Goal: Task Accomplishment & Management: Use online tool/utility

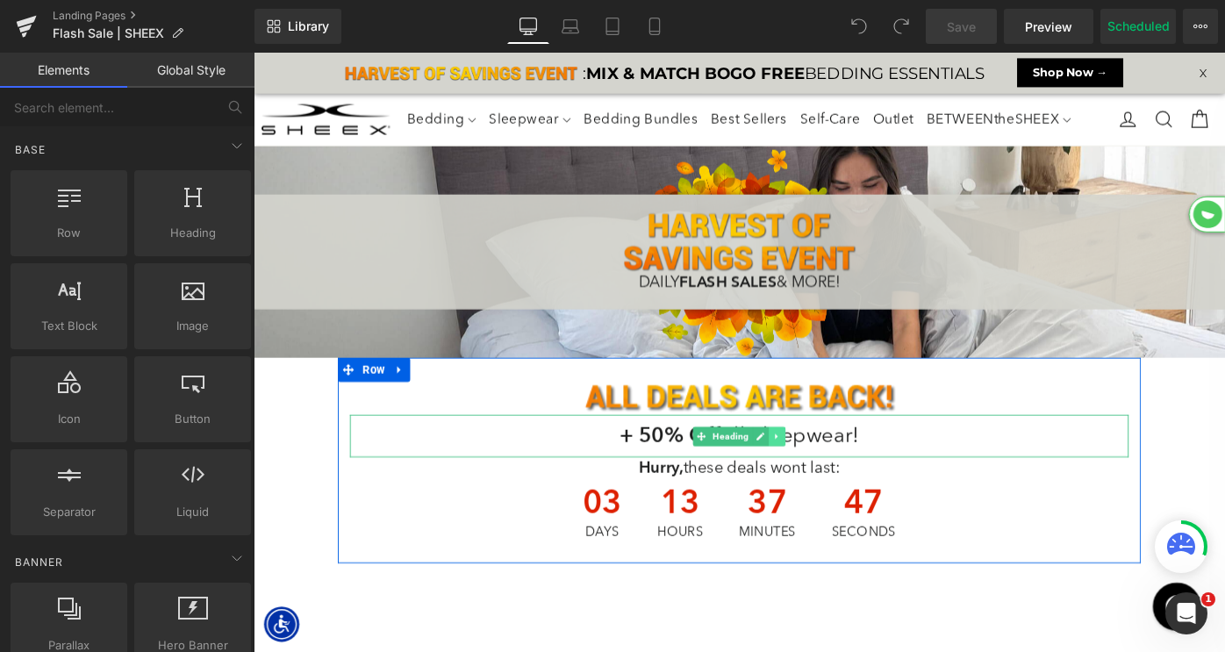
scroll to position [5368, 1062]
click at [821, 471] on icon at bounding box center [826, 472] width 10 height 11
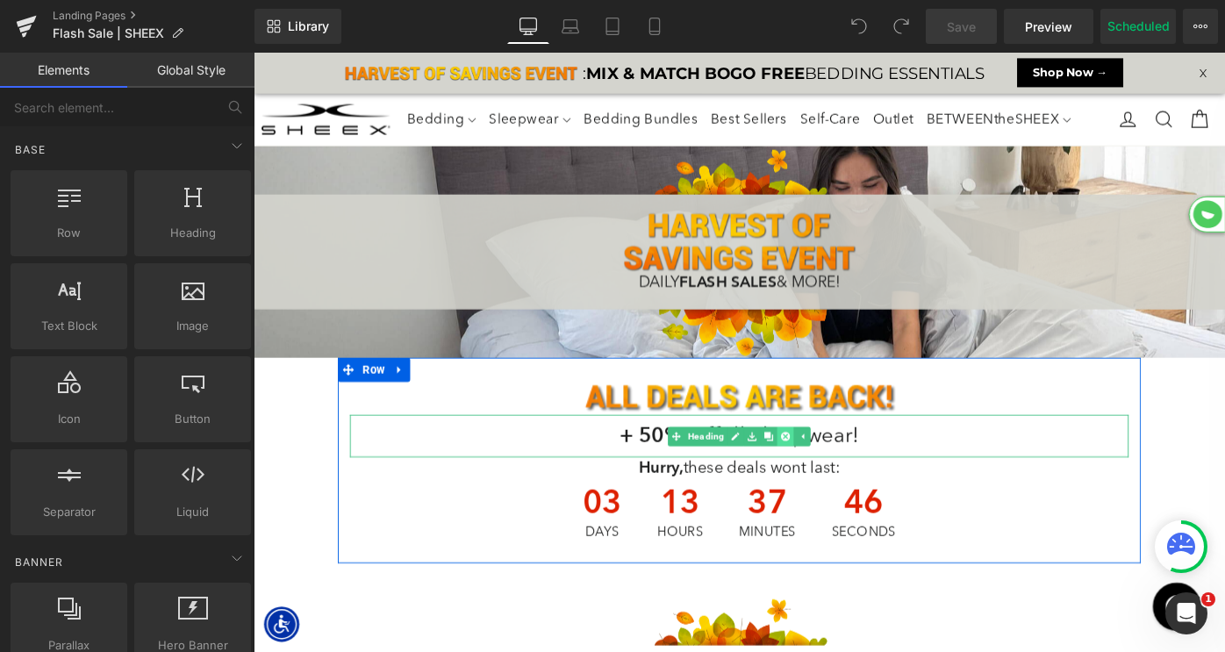
scroll to position [0, 0]
click at [837, 471] on icon at bounding box center [835, 472] width 10 height 10
select select "XL"
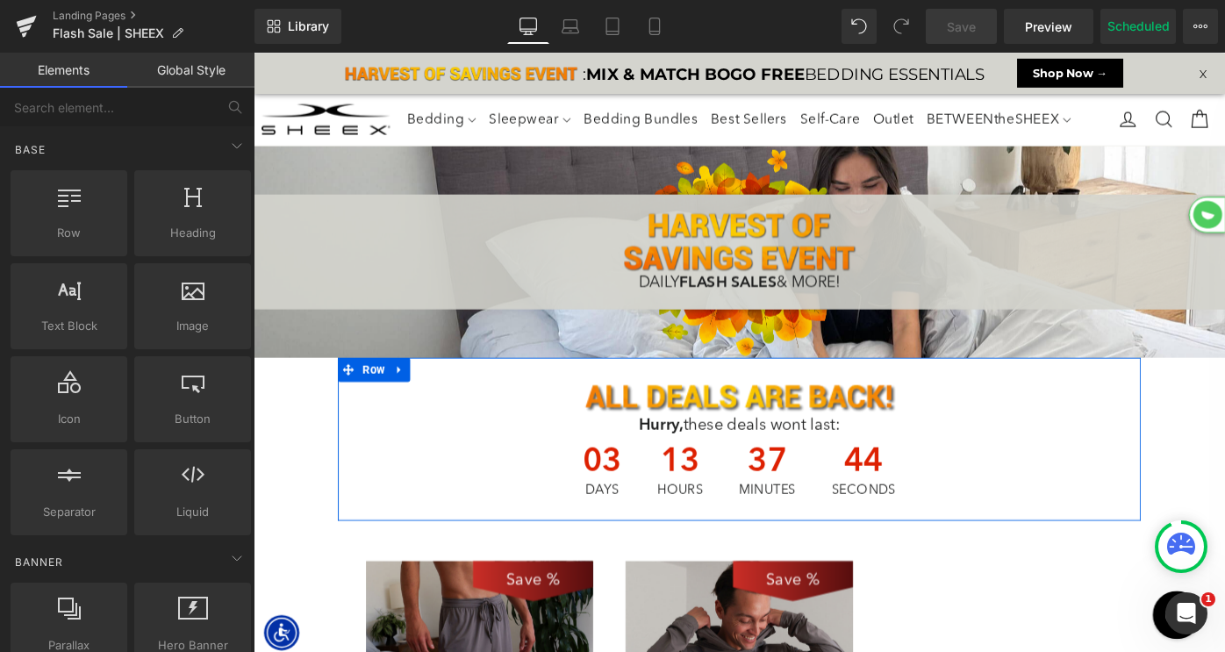
scroll to position [5870, 1062]
select select "M"
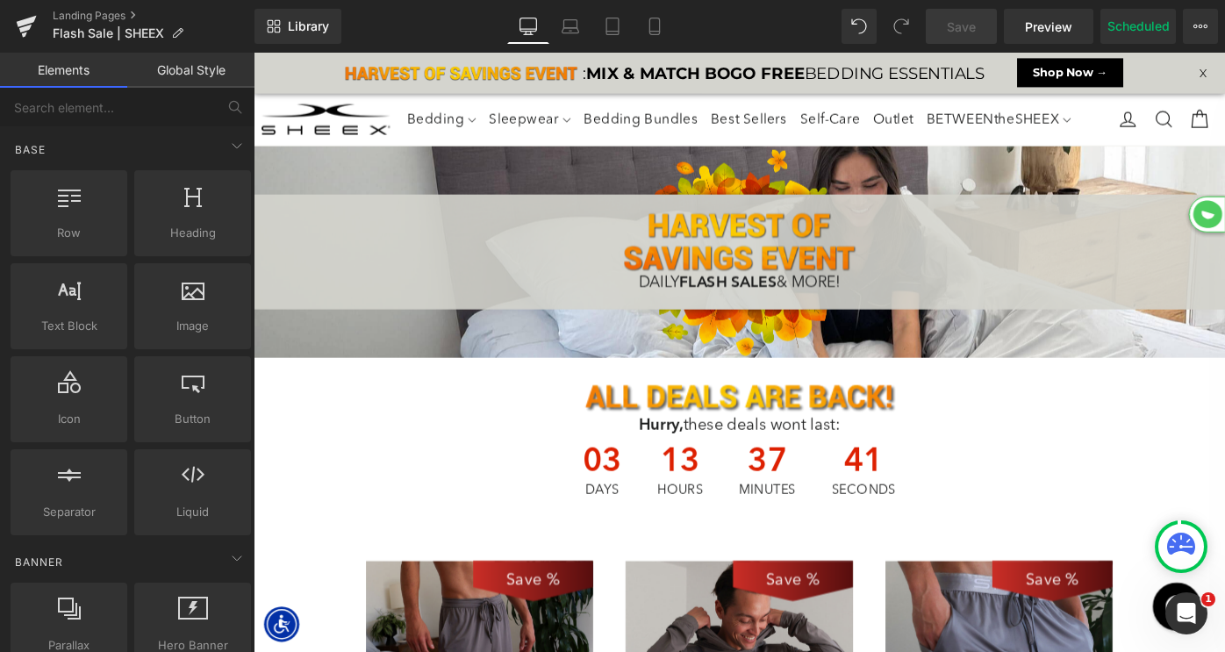
scroll to position [7161, 1062]
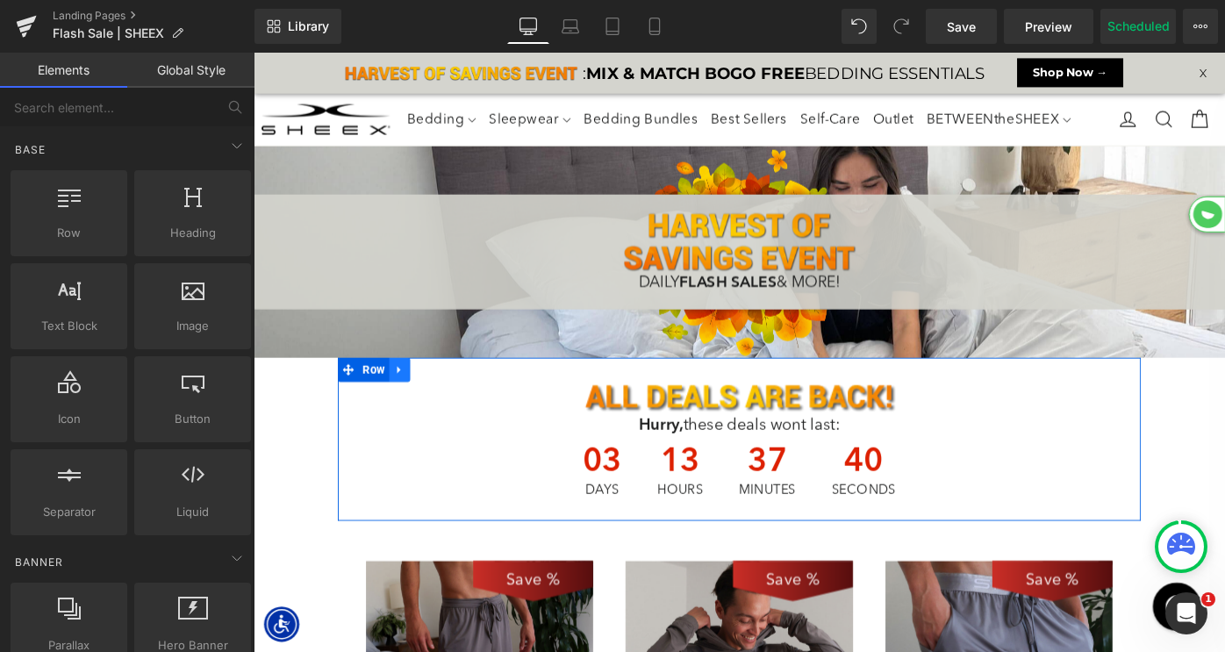
click at [413, 401] on icon at bounding box center [413, 399] width 12 height 13
click at [434, 400] on icon at bounding box center [436, 399] width 12 height 12
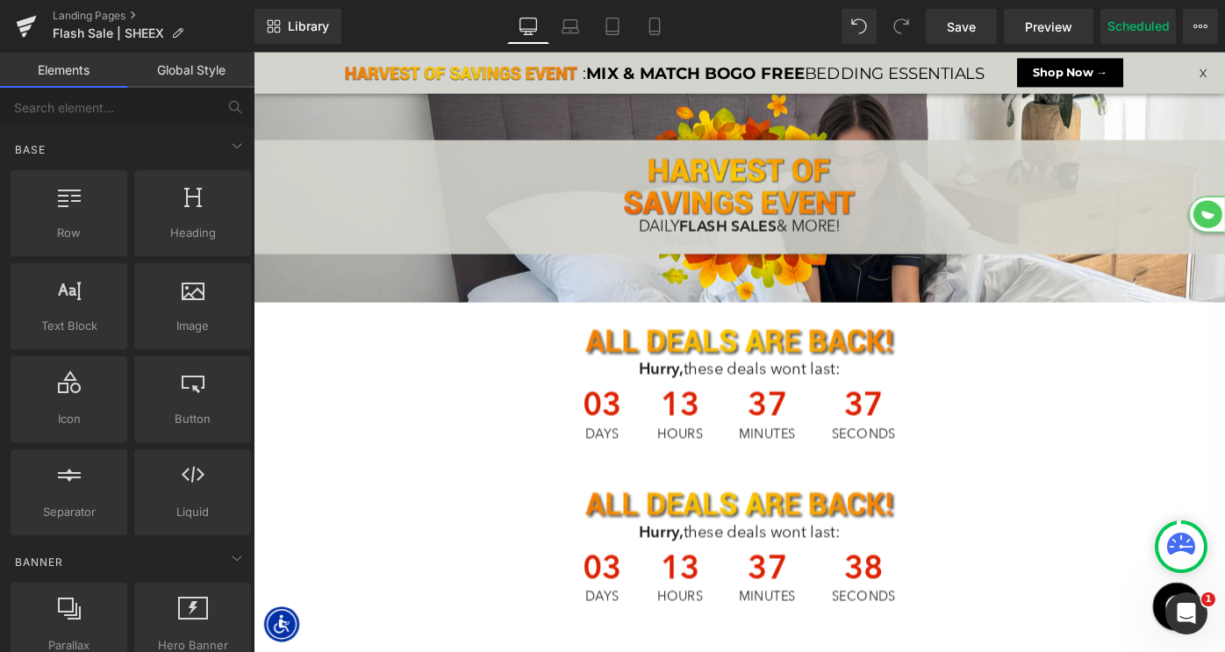
scroll to position [0, 0]
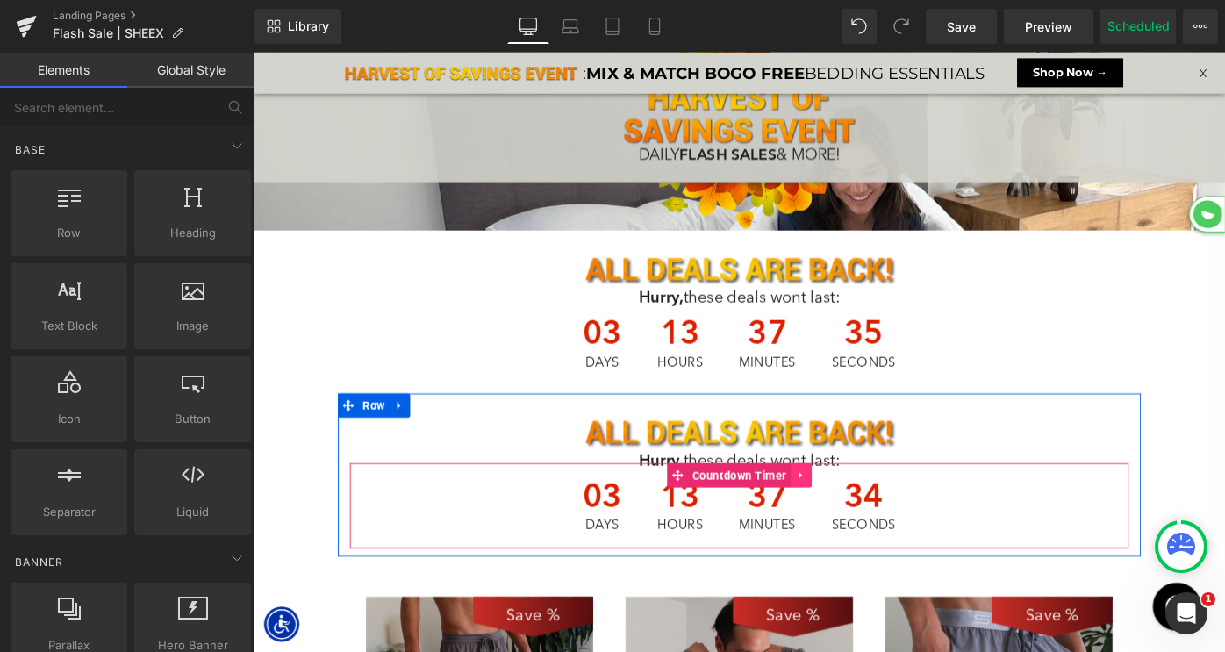
click at [849, 516] on icon at bounding box center [852, 515] width 12 height 13
click at [867, 514] on icon at bounding box center [863, 515] width 12 height 12
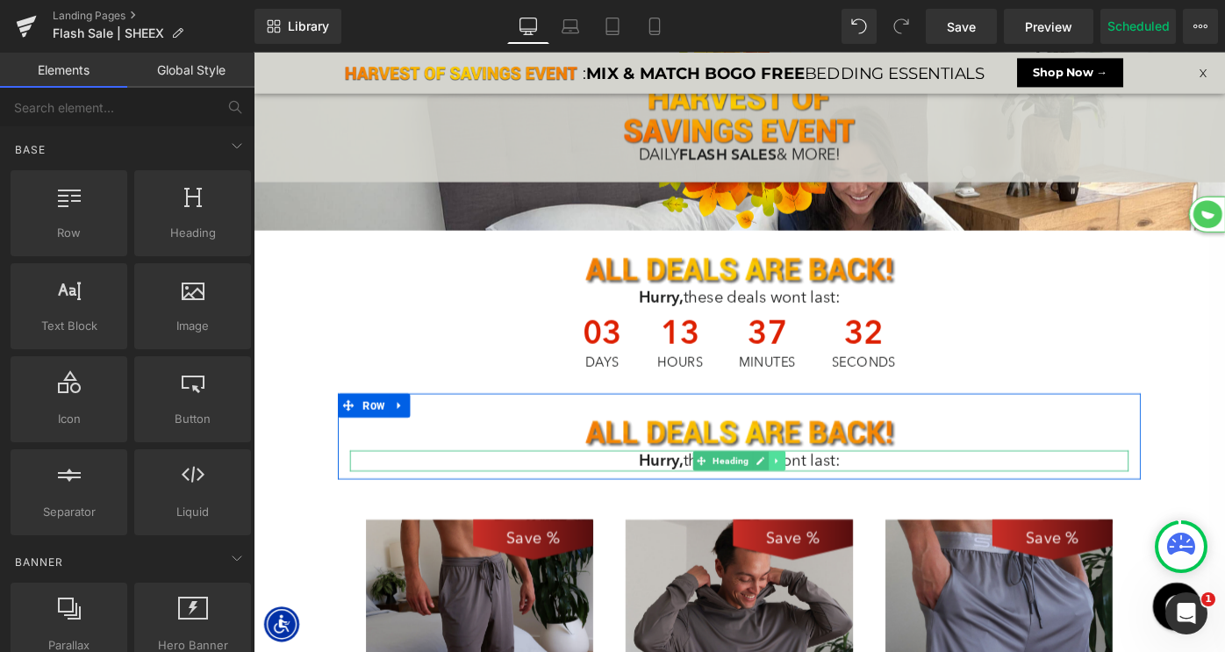
click at [824, 498] on icon at bounding box center [825, 500] width 3 height 6
click at [833, 498] on icon at bounding box center [835, 500] width 10 height 10
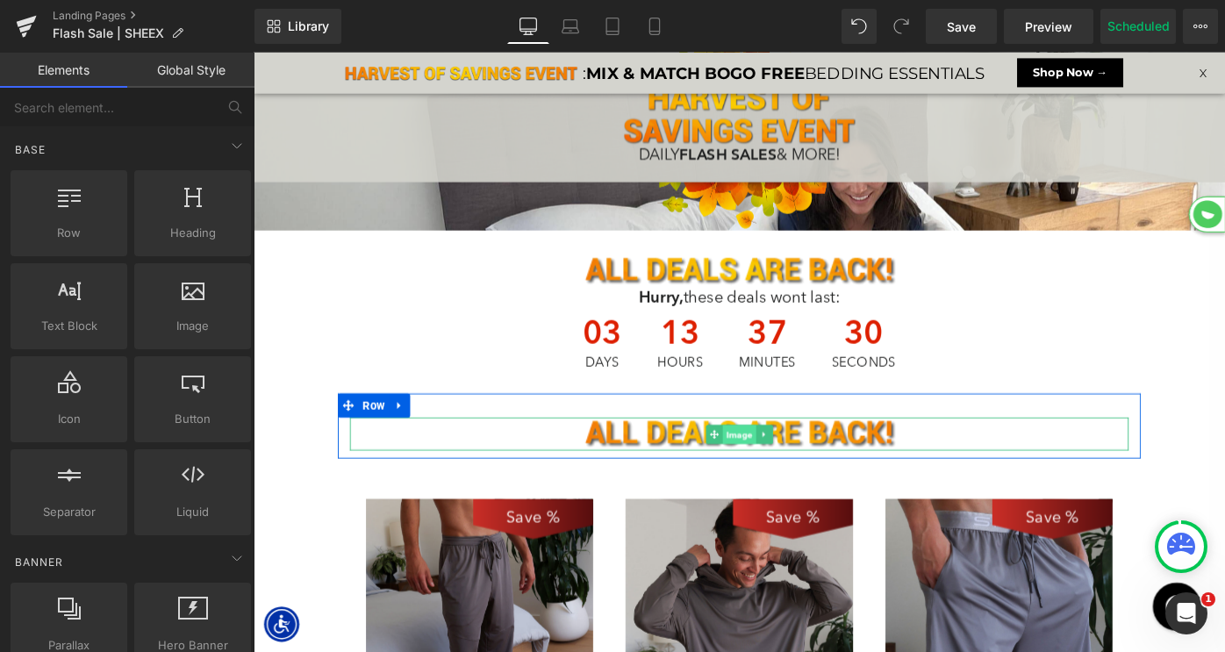
click at [775, 469] on span "Image" at bounding box center [784, 470] width 36 height 21
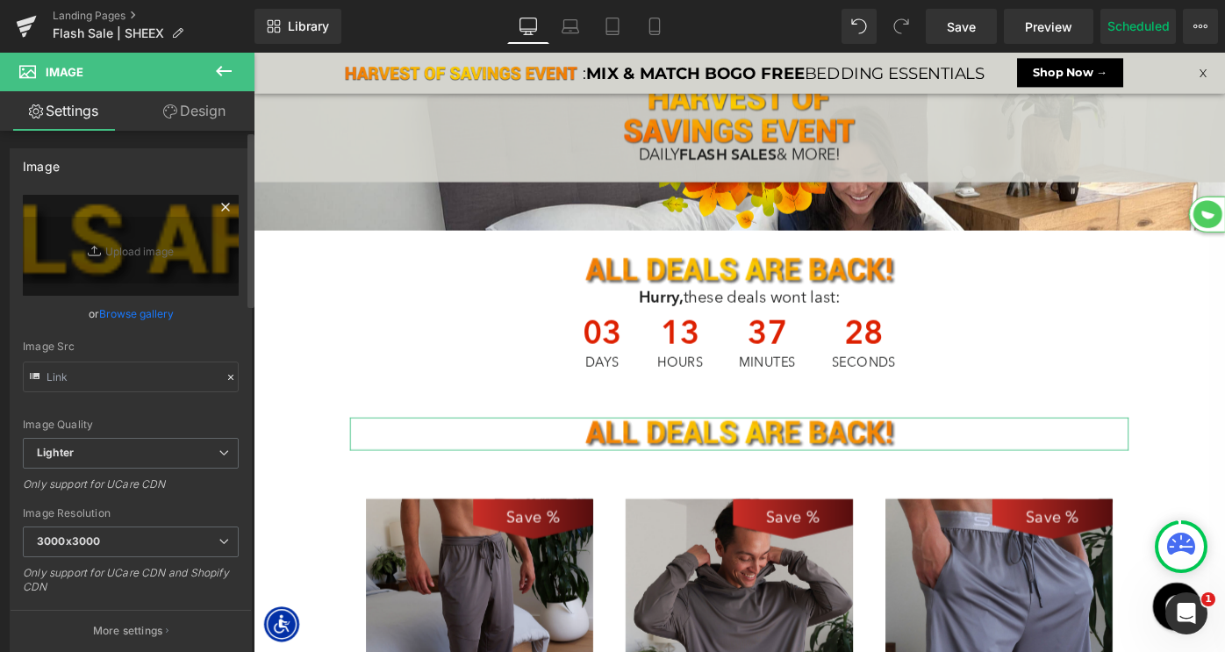
click at [215, 205] on icon at bounding box center [225, 207] width 21 height 21
click at [142, 223] on link "Replace Image" at bounding box center [131, 245] width 216 height 101
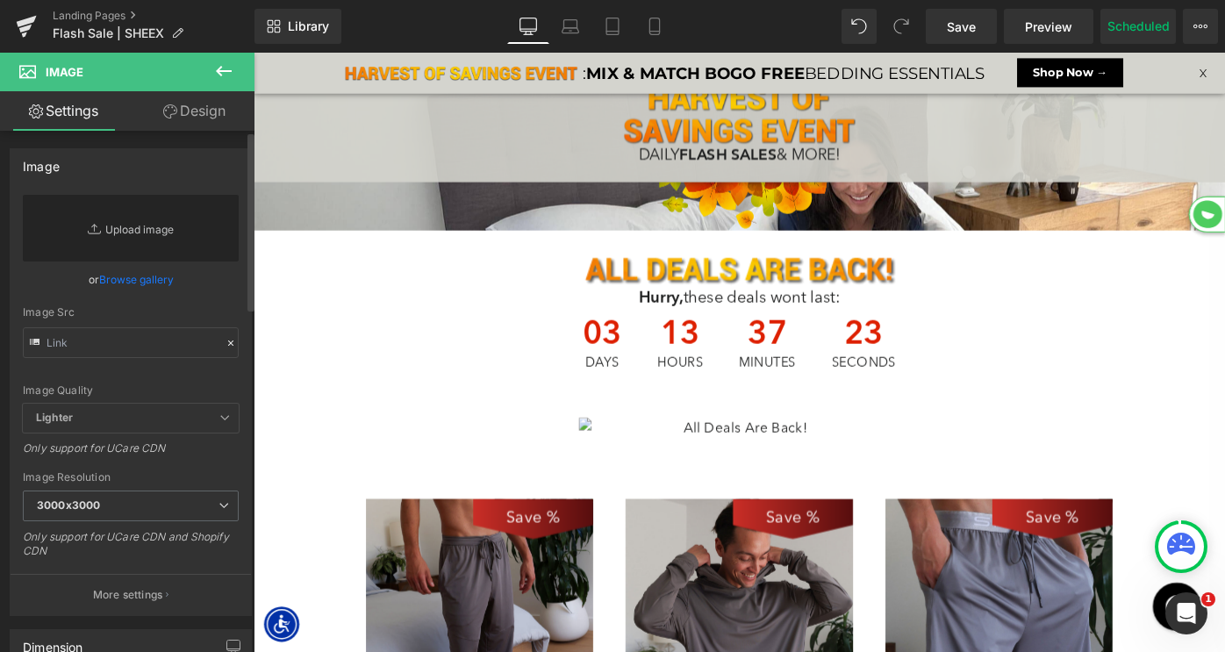
type input "C:\fakepath\LP-FlashSale-NewDeal-1.png"
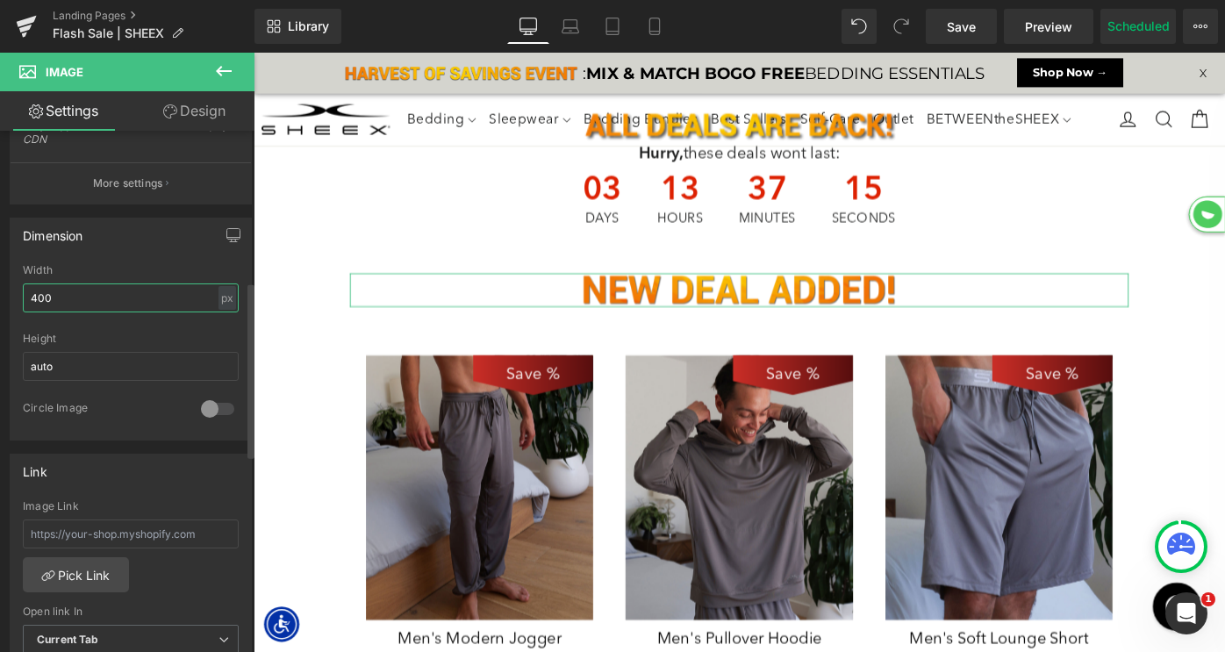
click at [35, 296] on input "400" at bounding box center [131, 297] width 216 height 29
type input "300"
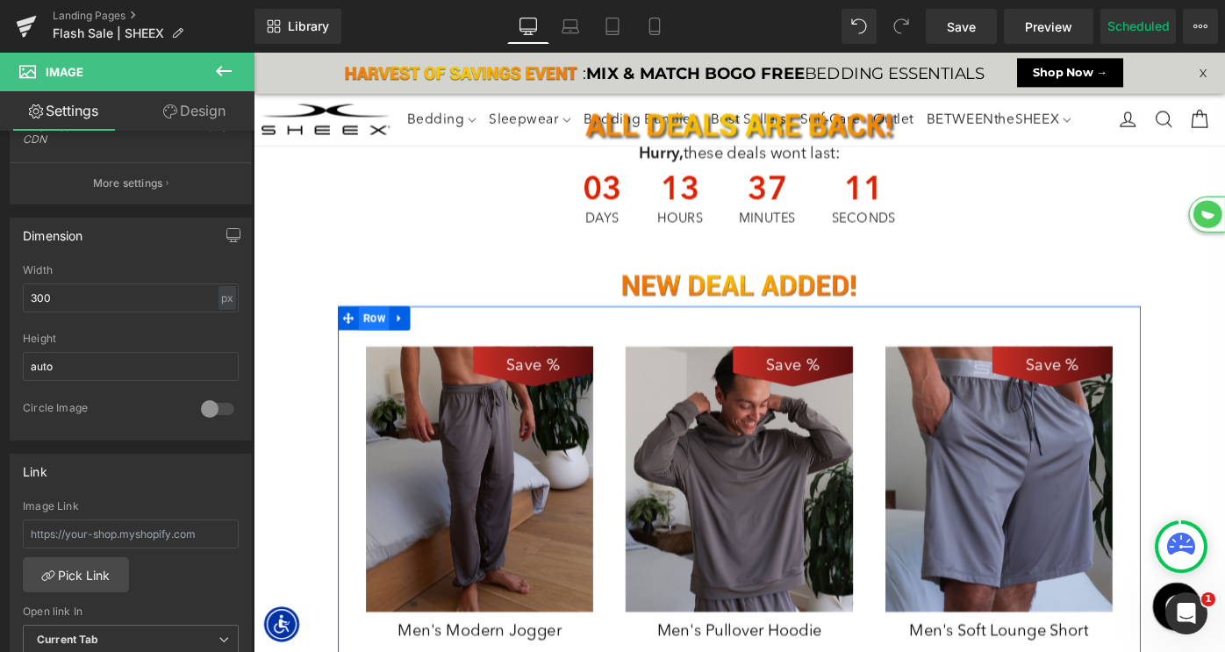
click at [385, 340] on span "Row" at bounding box center [384, 343] width 33 height 26
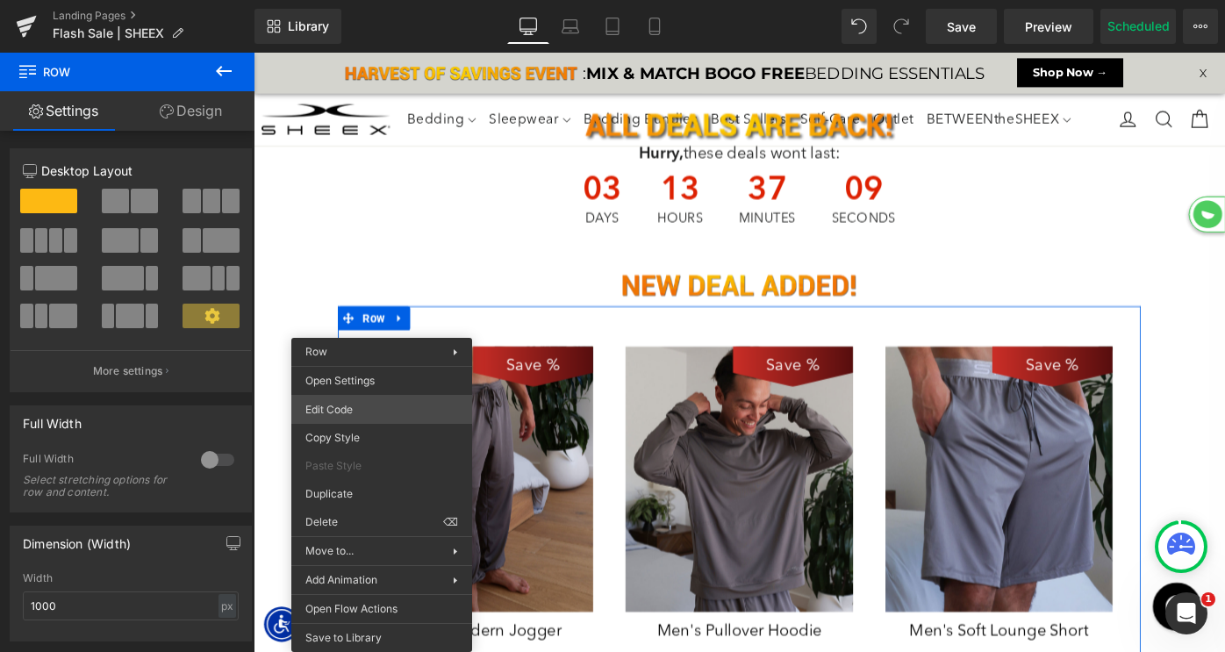
click at [354, 0] on div "Row You are previewing how the will restyle your page. You can not edit Element…" at bounding box center [612, 0] width 1225 height 0
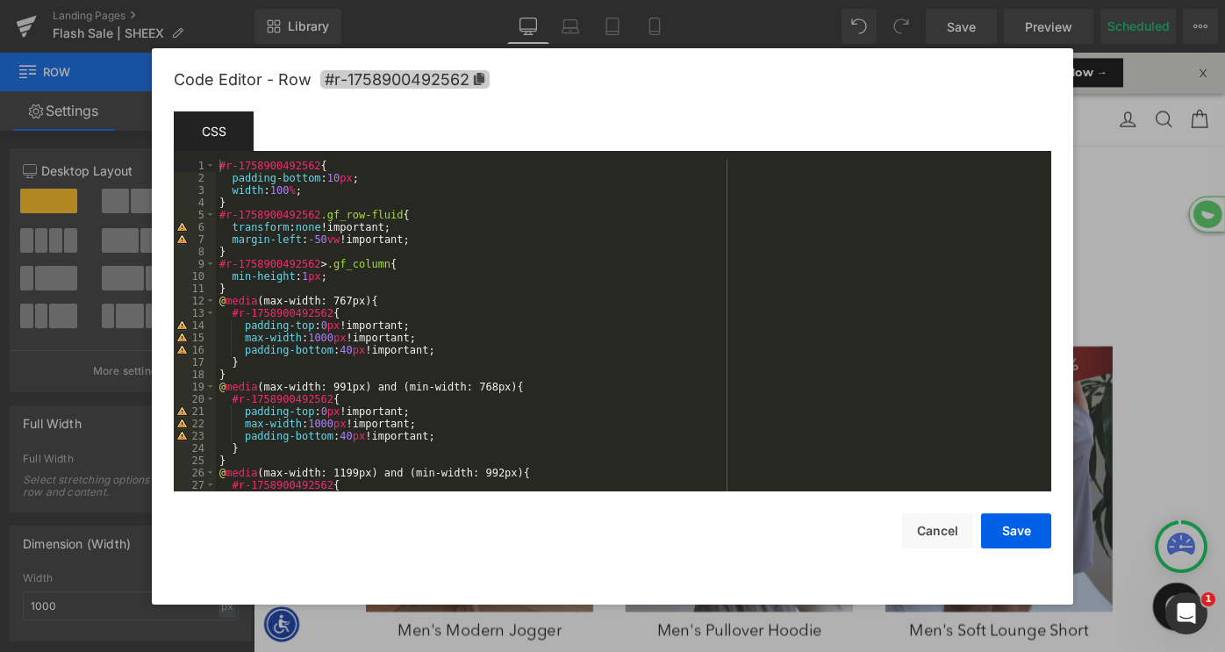
click at [444, 80] on span "#r-1758900492562" at bounding box center [404, 79] width 169 height 18
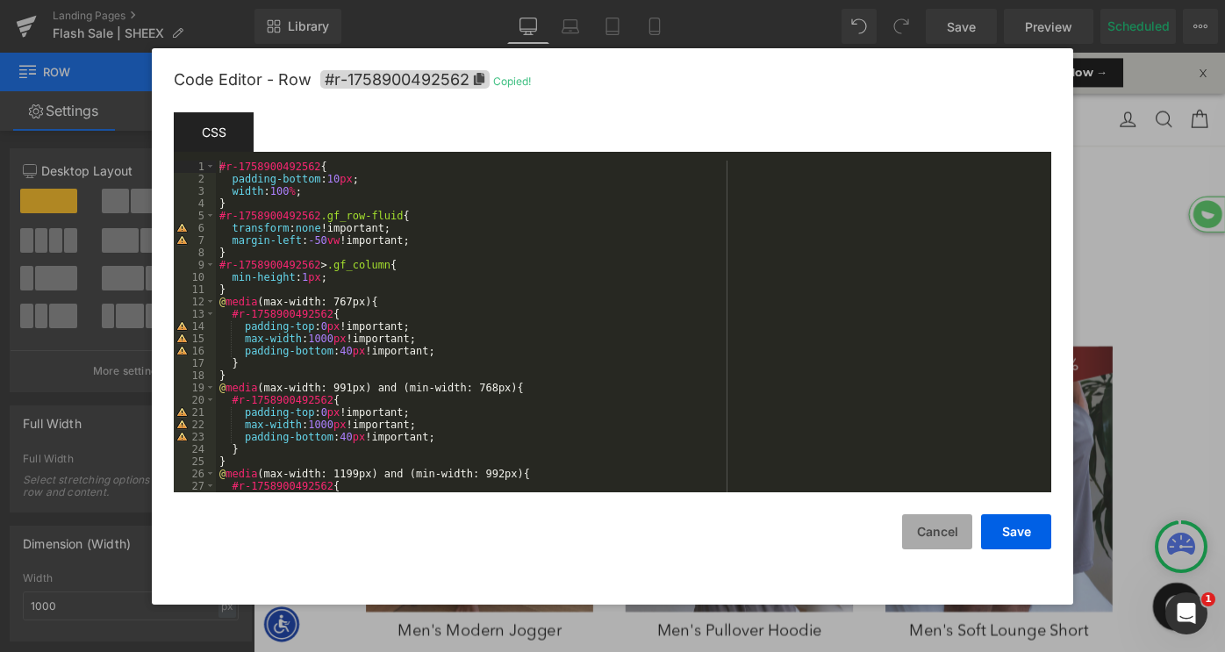
click at [946, 538] on button "Cancel" at bounding box center [937, 531] width 70 height 35
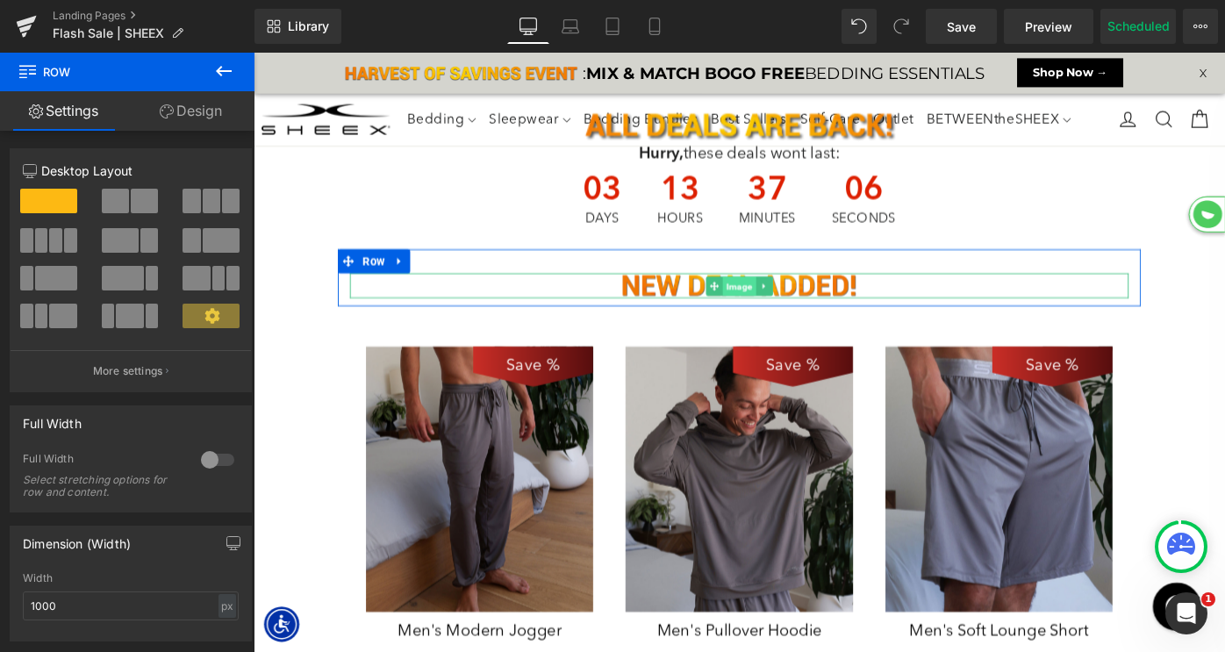
click at [780, 299] on span "Image" at bounding box center [784, 307] width 36 height 21
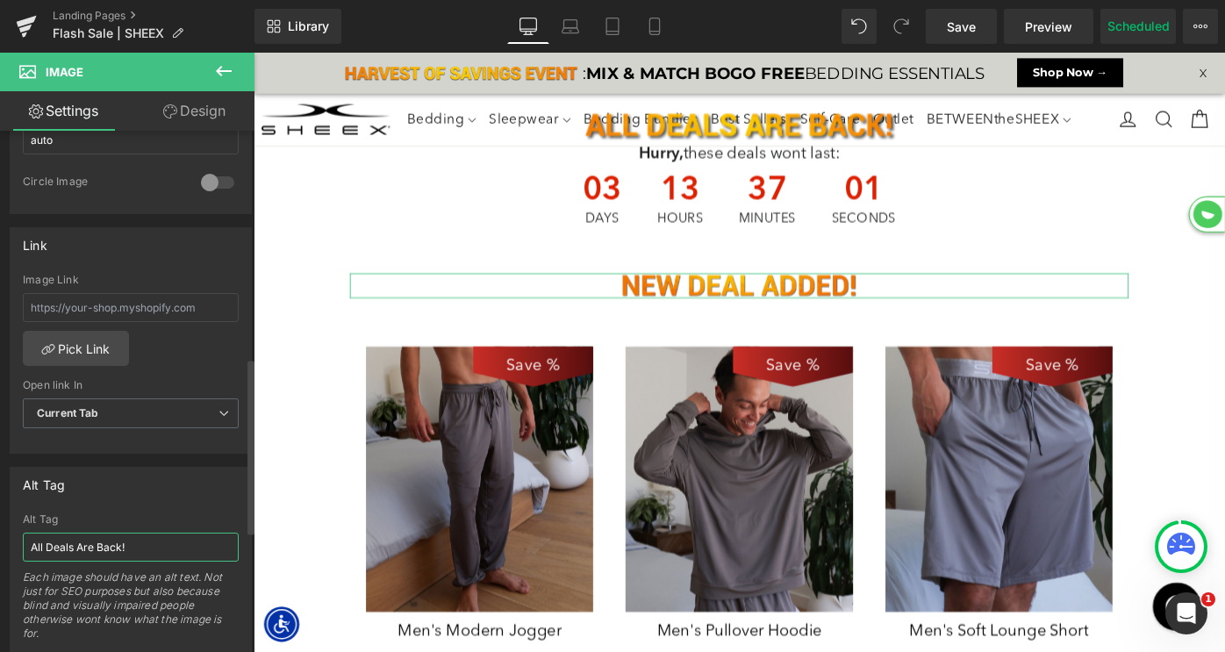
click at [80, 544] on input "All Deals Are Back!" at bounding box center [131, 547] width 216 height 29
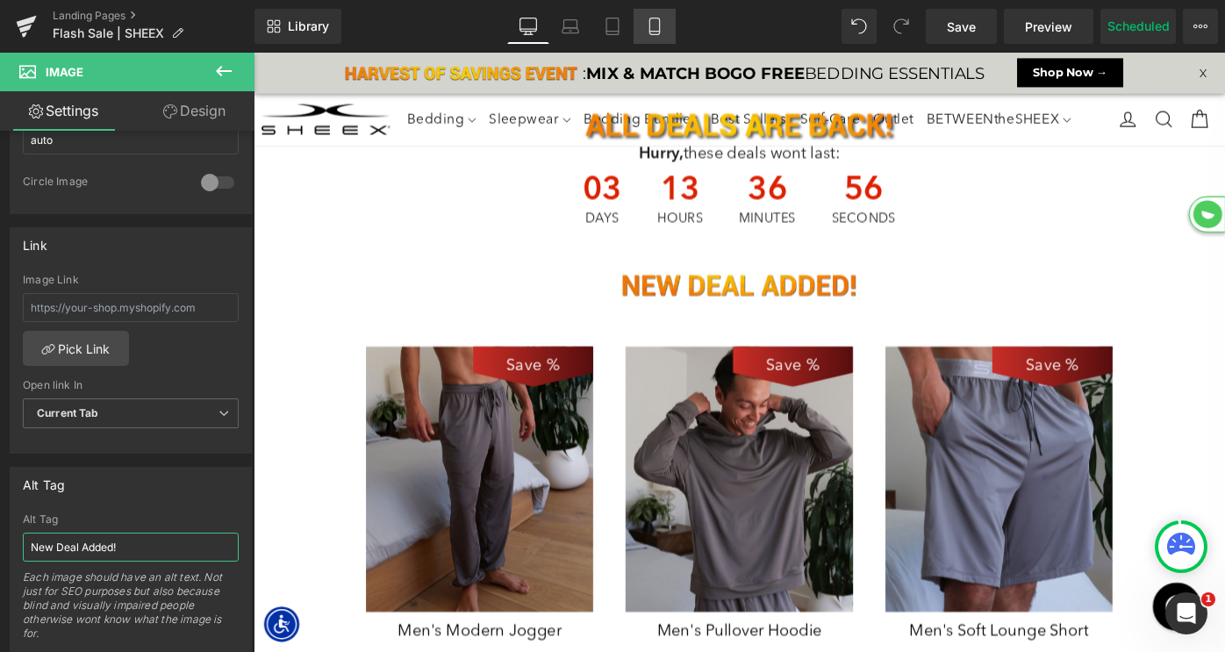
type input "New Deal Added!"
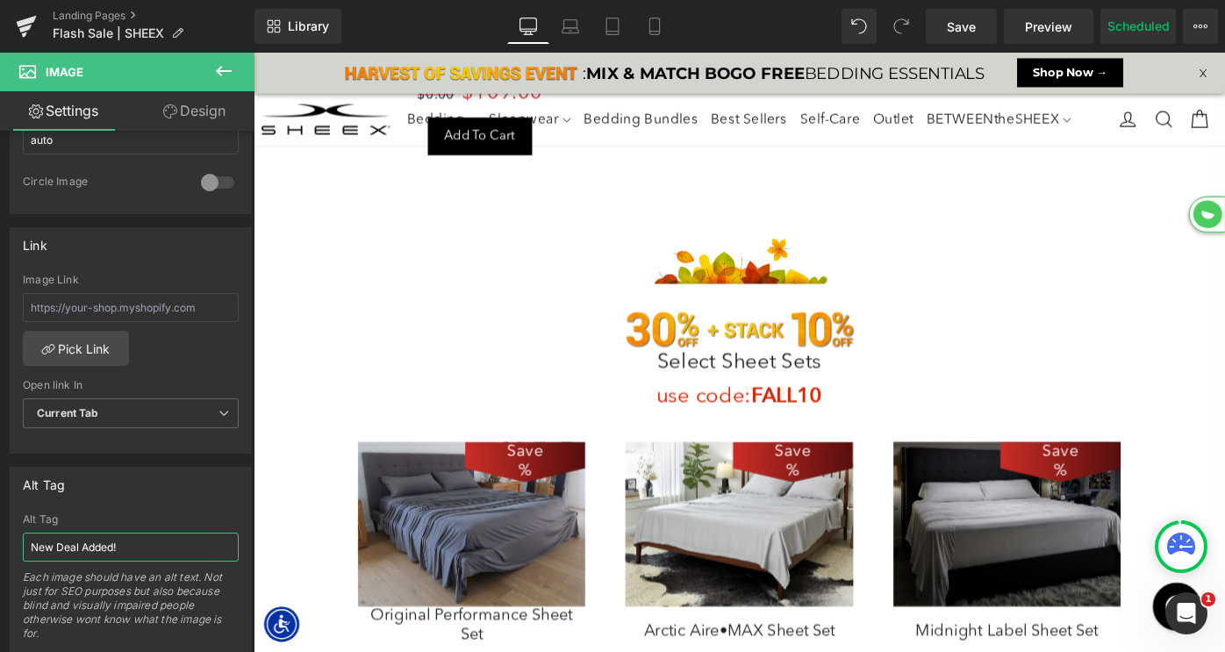
scroll to position [2681, 0]
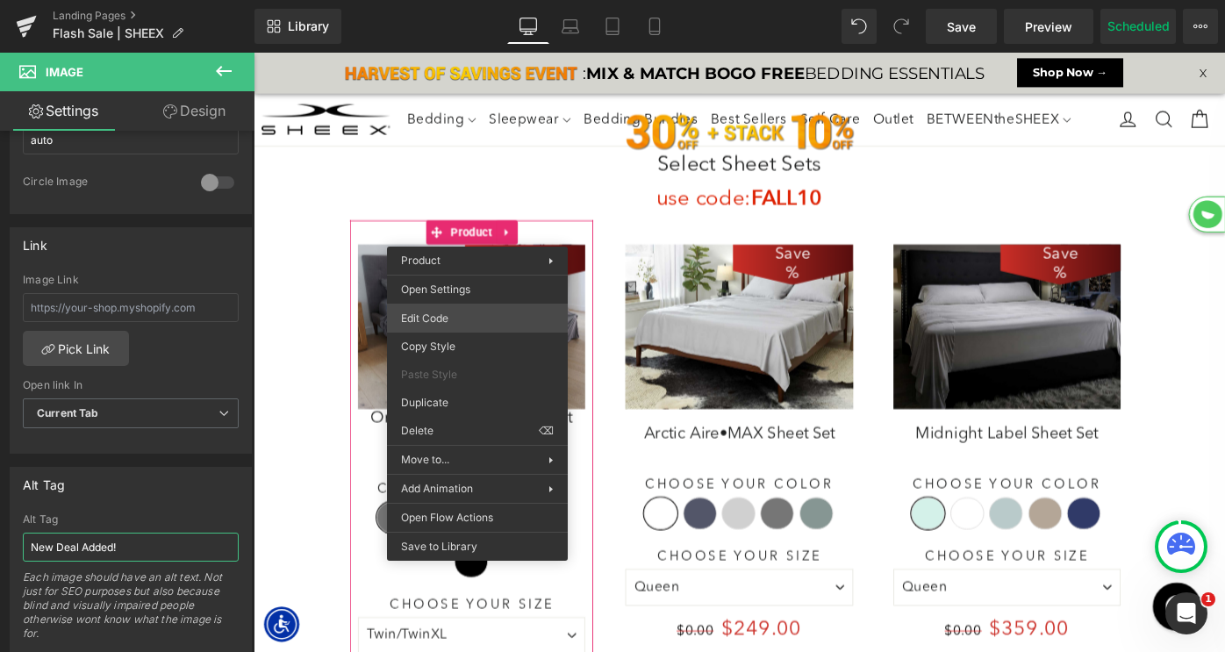
click at [439, 0] on div "Image You are previewing how the will restyle your page. You can not edit Eleme…" at bounding box center [612, 0] width 1225 height 0
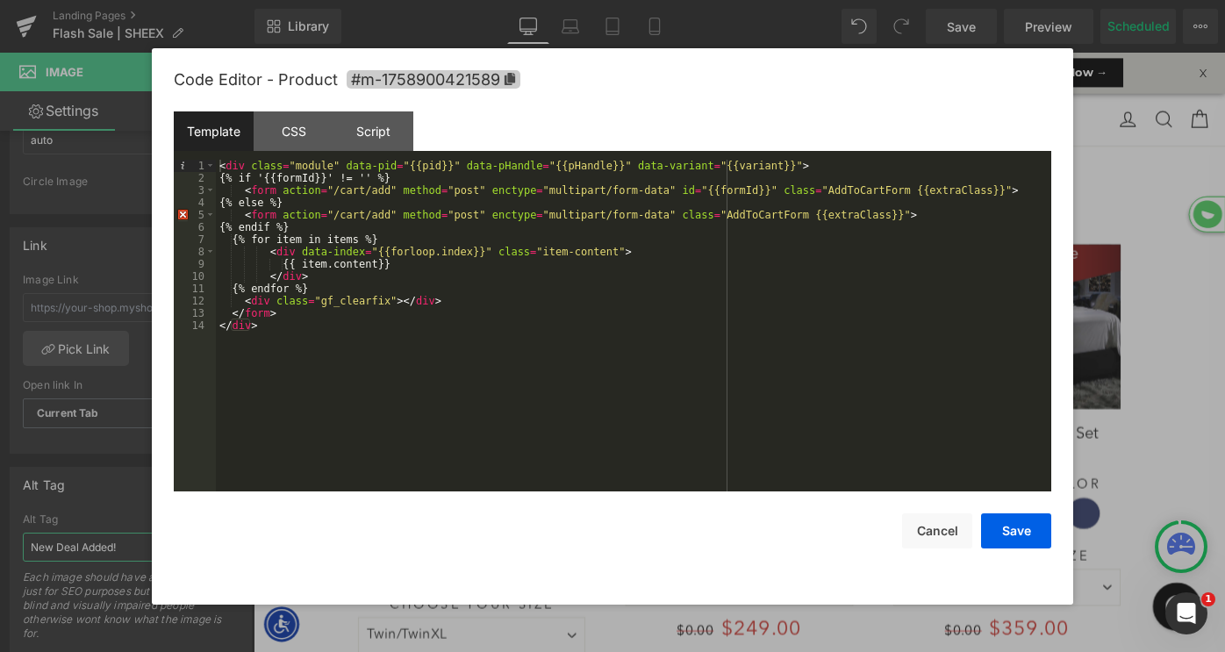
click at [472, 86] on span "#m-1758900421589" at bounding box center [434, 79] width 174 height 18
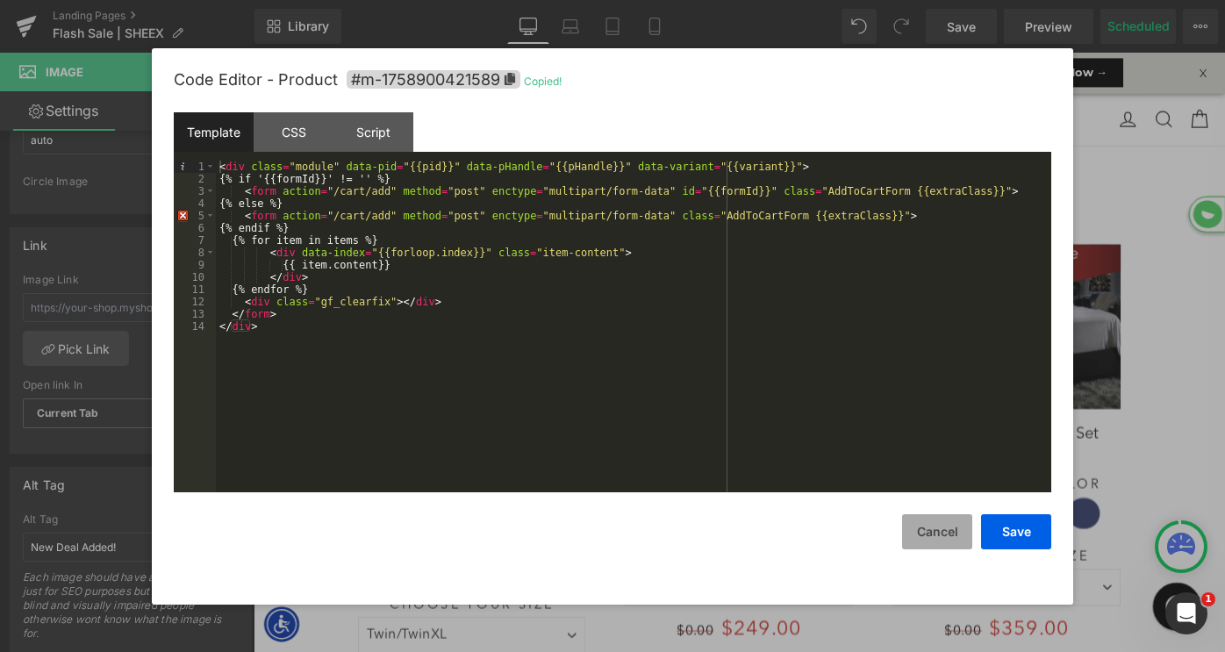
click at [928, 533] on button "Cancel" at bounding box center [937, 531] width 70 height 35
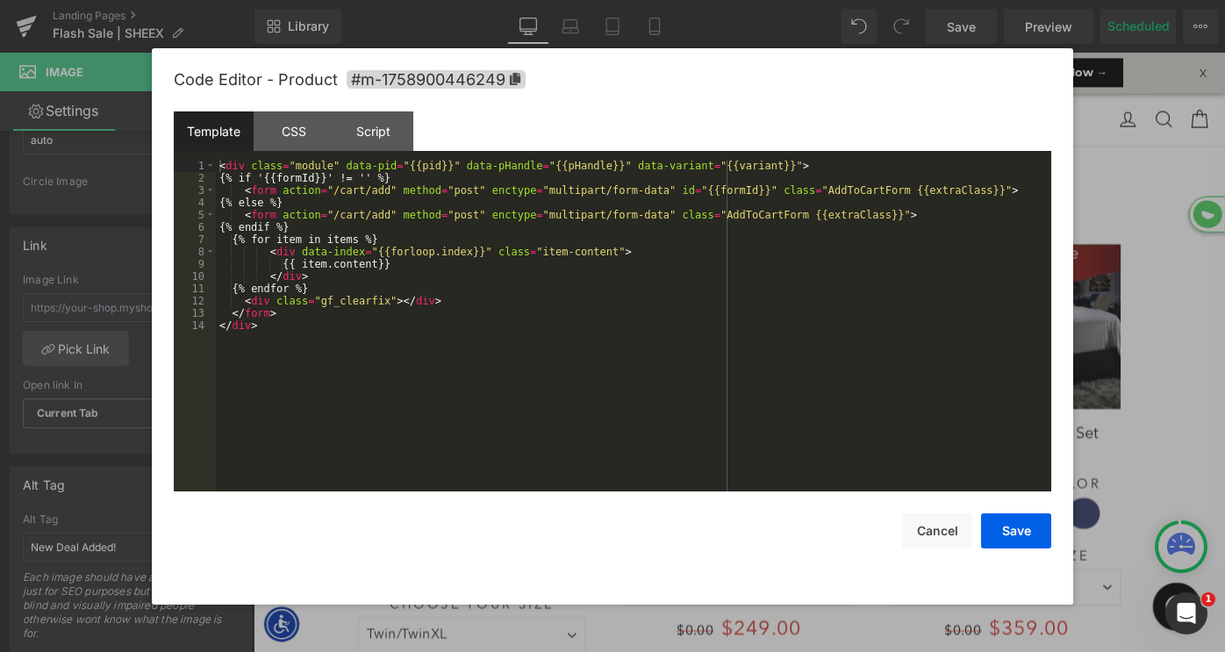
click at [977, 0] on div "Image You are previewing how the will restyle your page. You can not edit Eleme…" at bounding box center [612, 0] width 1225 height 0
click at [510, 81] on icon at bounding box center [515, 79] width 11 height 12
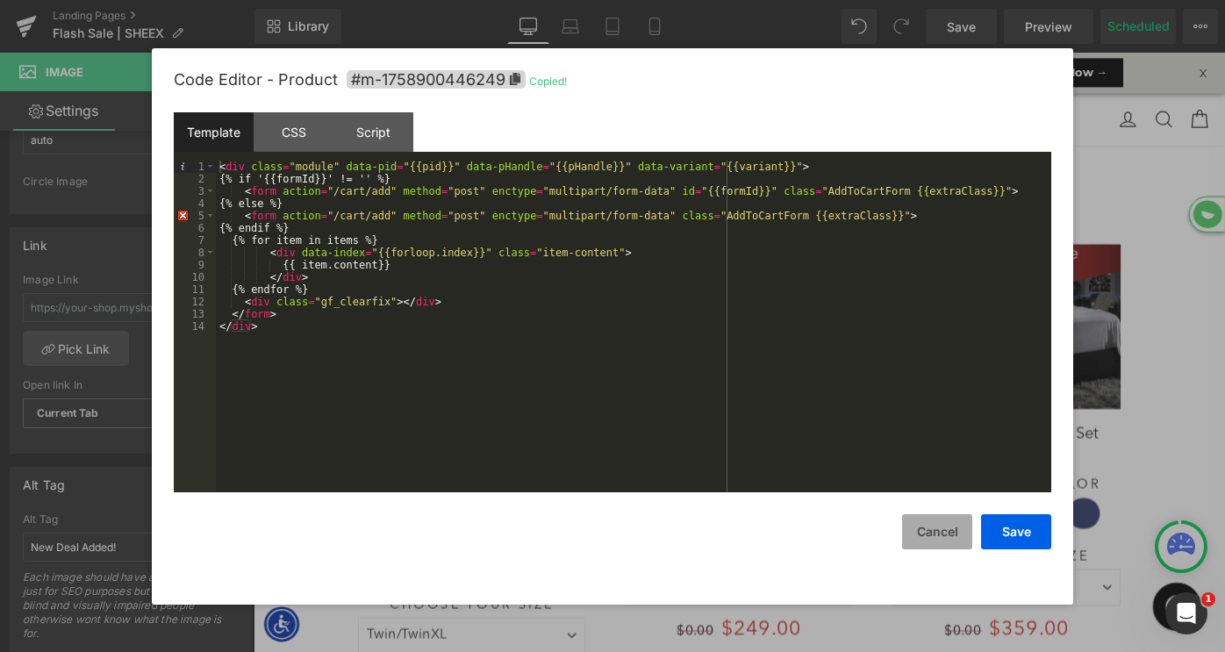
click at [919, 532] on button "Cancel" at bounding box center [937, 531] width 70 height 35
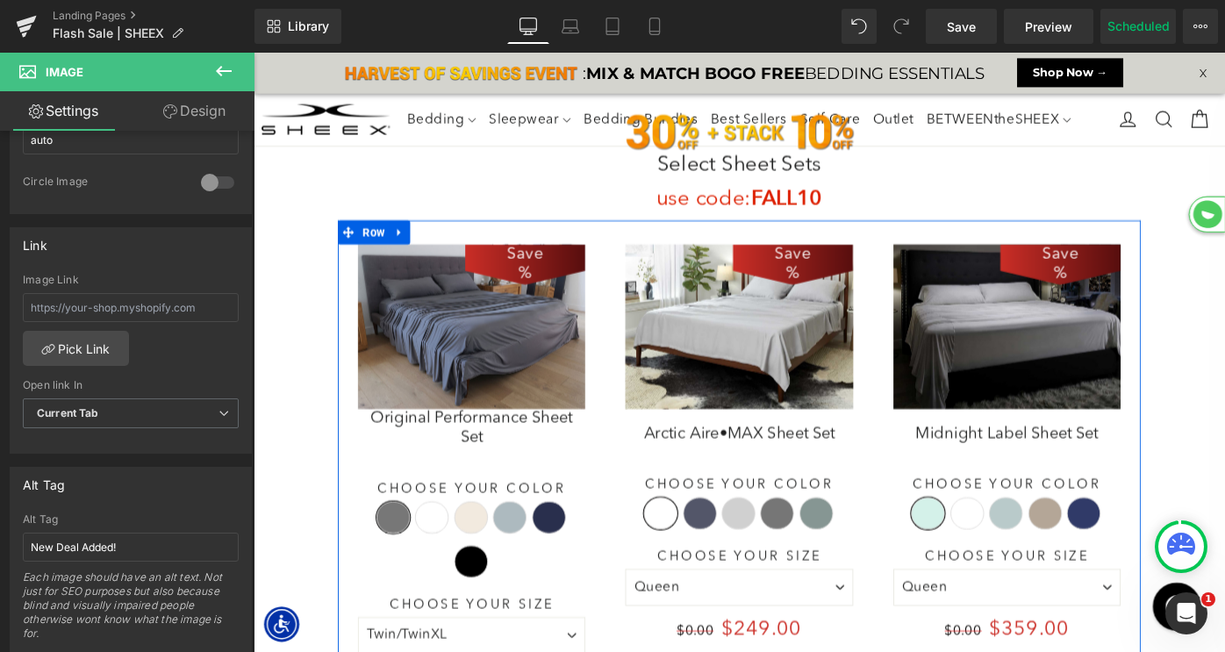
click at [789, 313] on img at bounding box center [784, 352] width 248 height 180
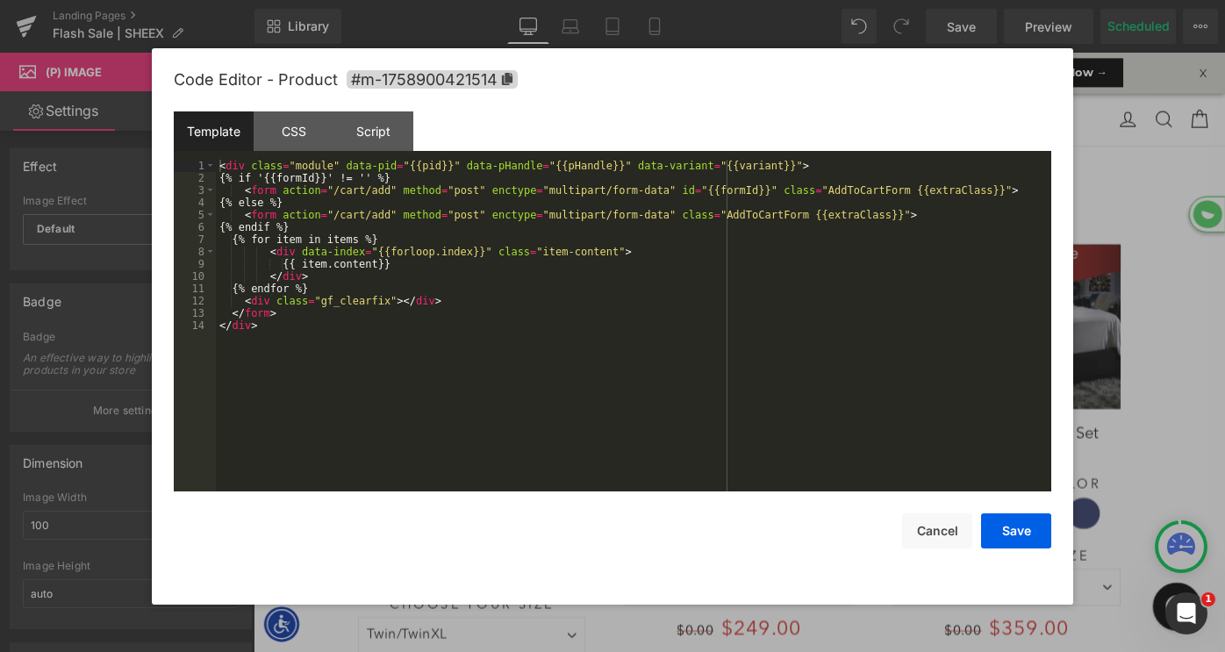
click at [710, 0] on div "Image You are previewing how the will restyle your page. You can not edit Eleme…" at bounding box center [612, 0] width 1225 height 0
click at [469, 80] on span "#m-1758900421514" at bounding box center [432, 79] width 171 height 18
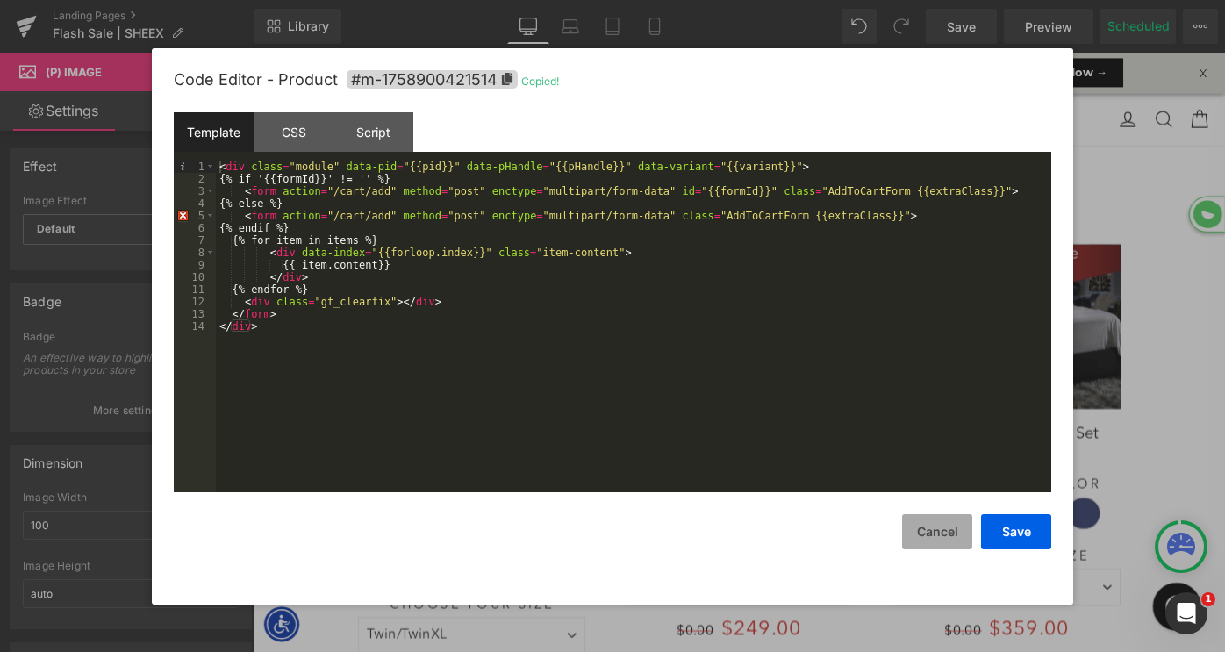
click at [930, 535] on button "Cancel" at bounding box center [937, 531] width 70 height 35
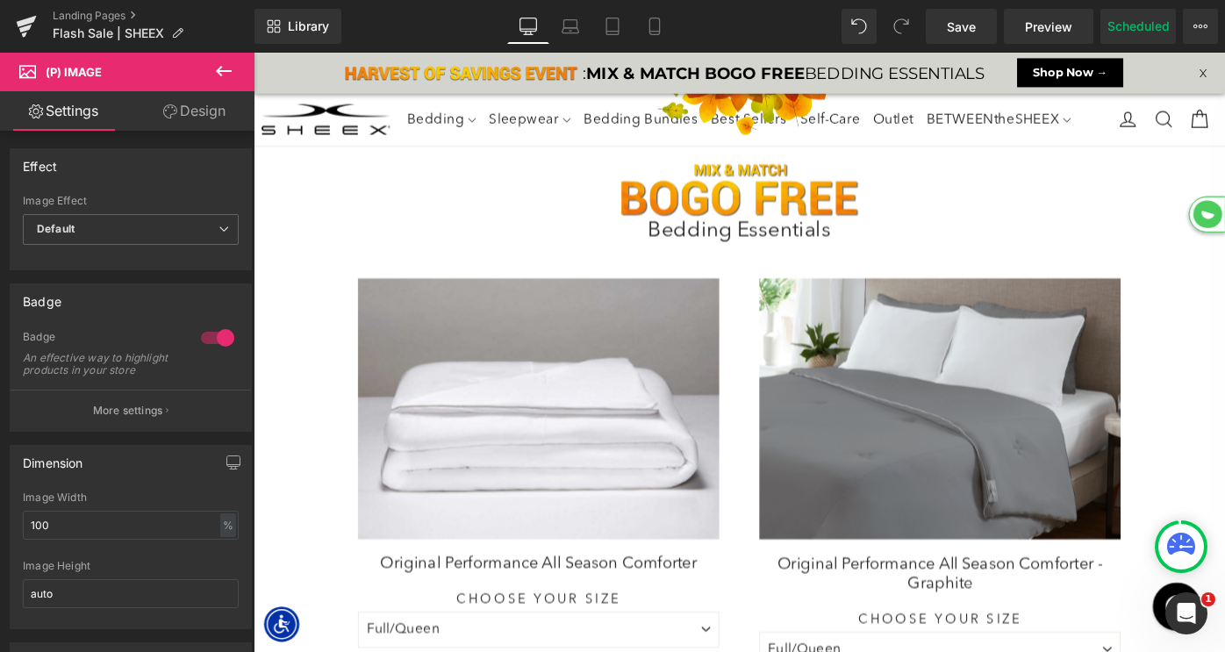
scroll to position [3428, 0]
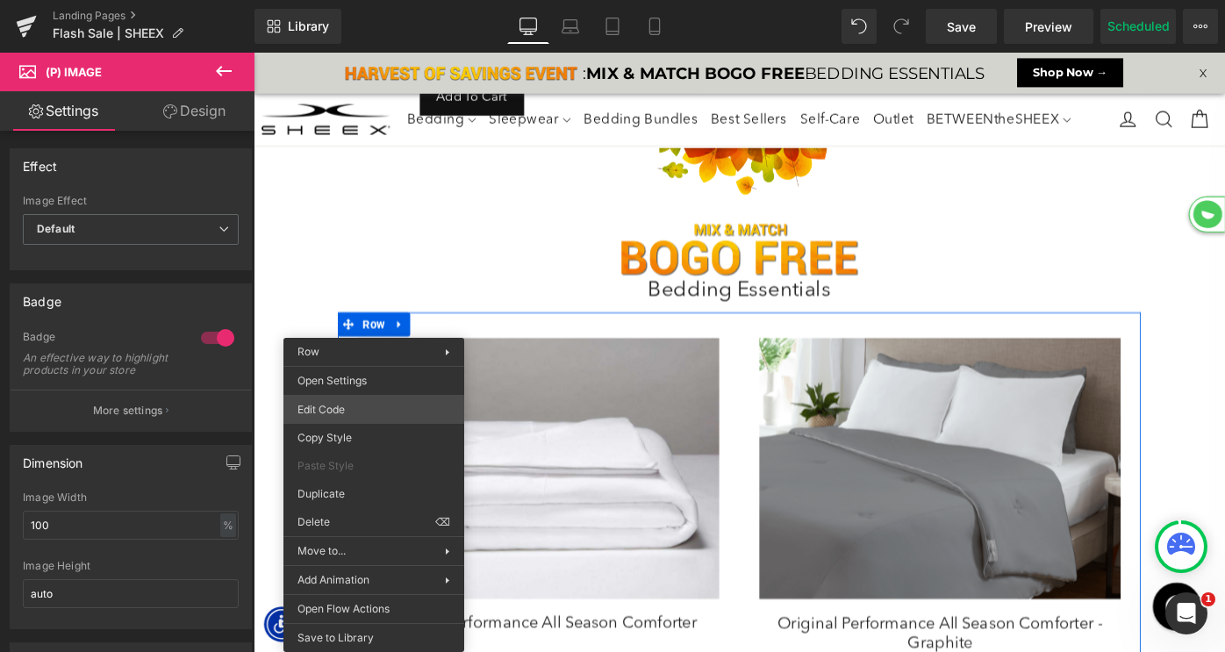
click at [343, 0] on div "Image You are previewing how the will restyle your page. You can not edit Eleme…" at bounding box center [612, 0] width 1225 height 0
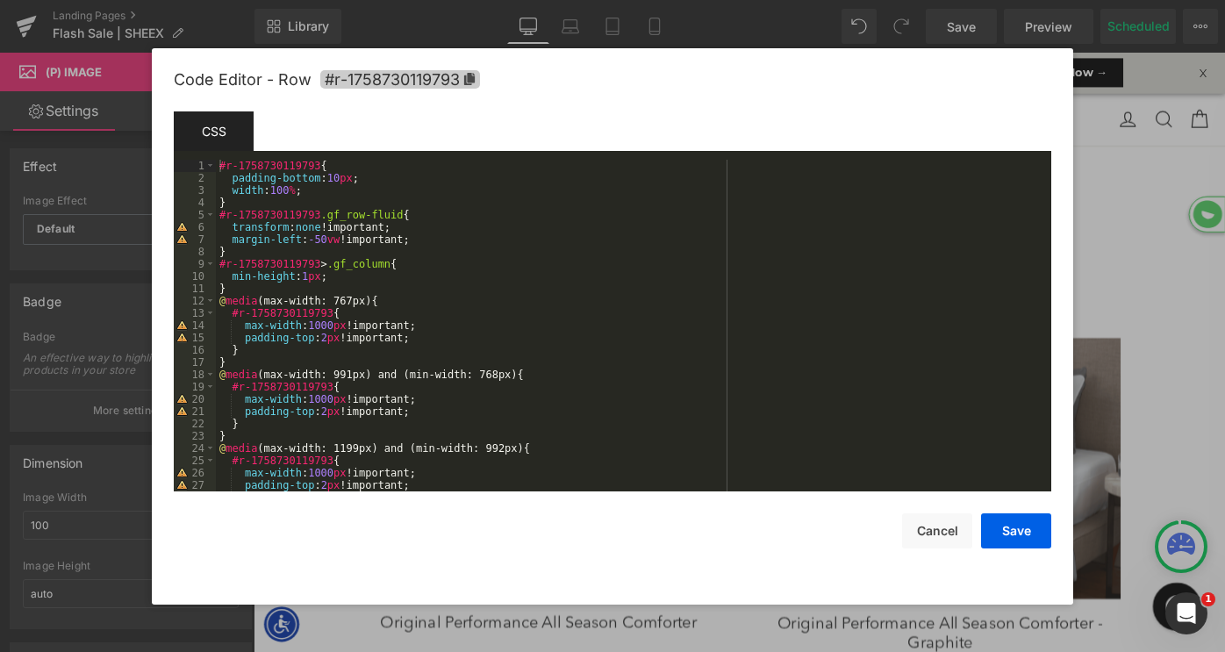
click at [445, 82] on span "#r-1758730119793" at bounding box center [400, 79] width 160 height 18
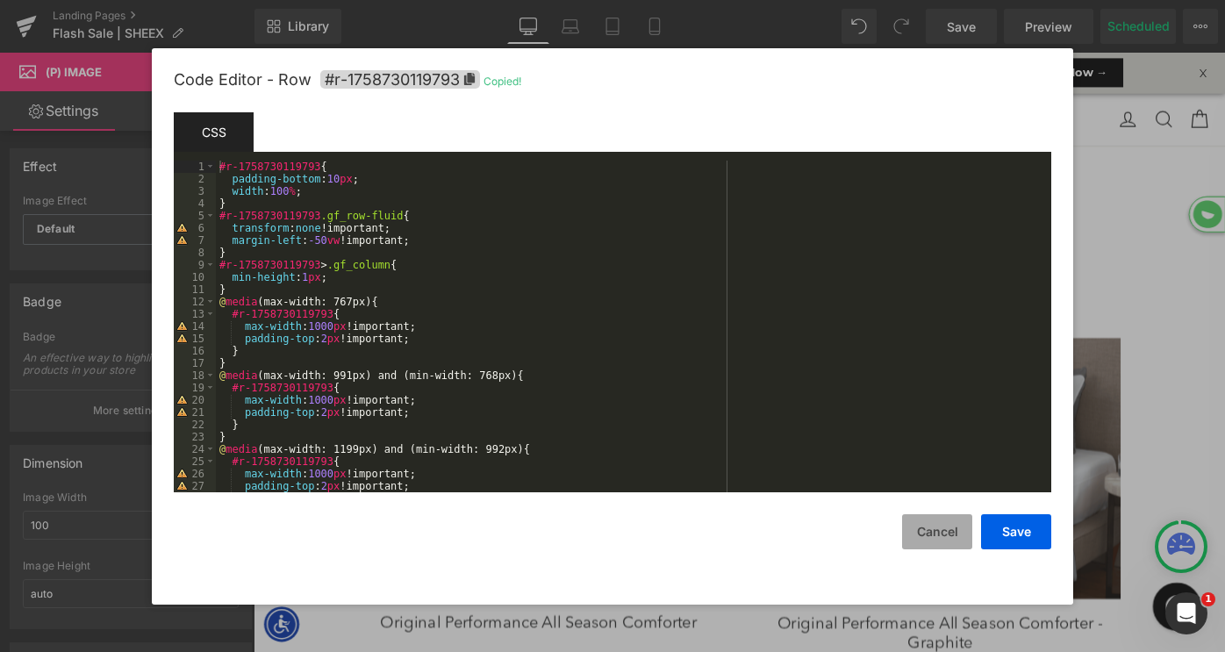
click at [930, 528] on button "Cancel" at bounding box center [937, 531] width 70 height 35
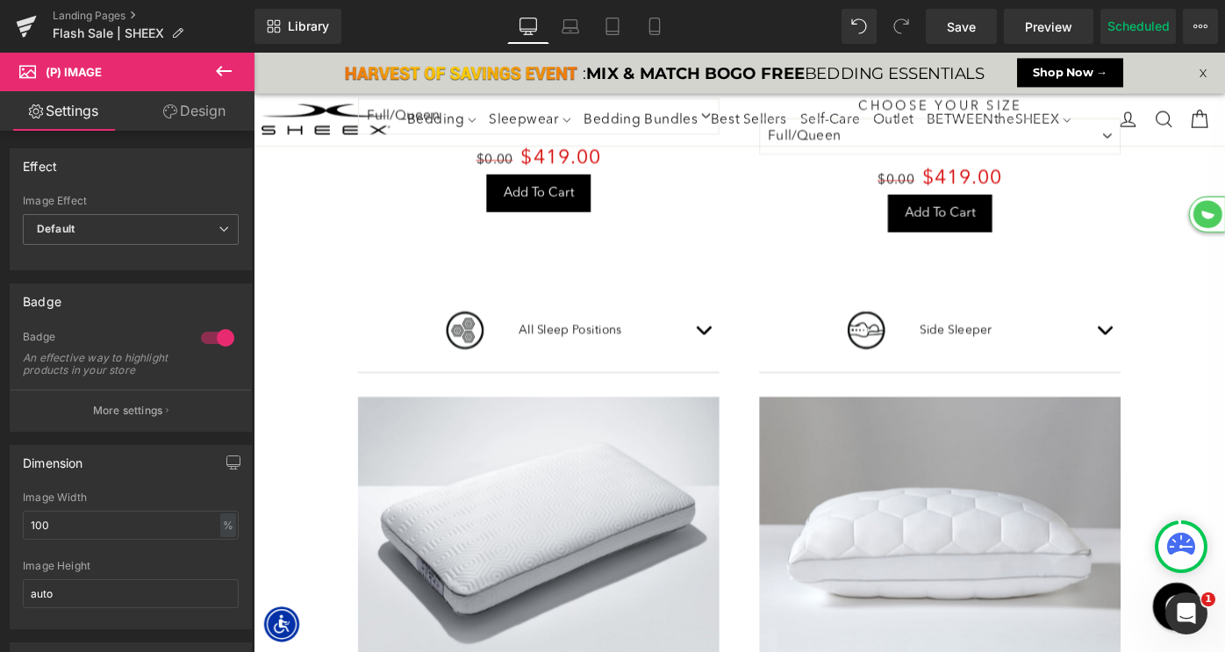
scroll to position [4133, 0]
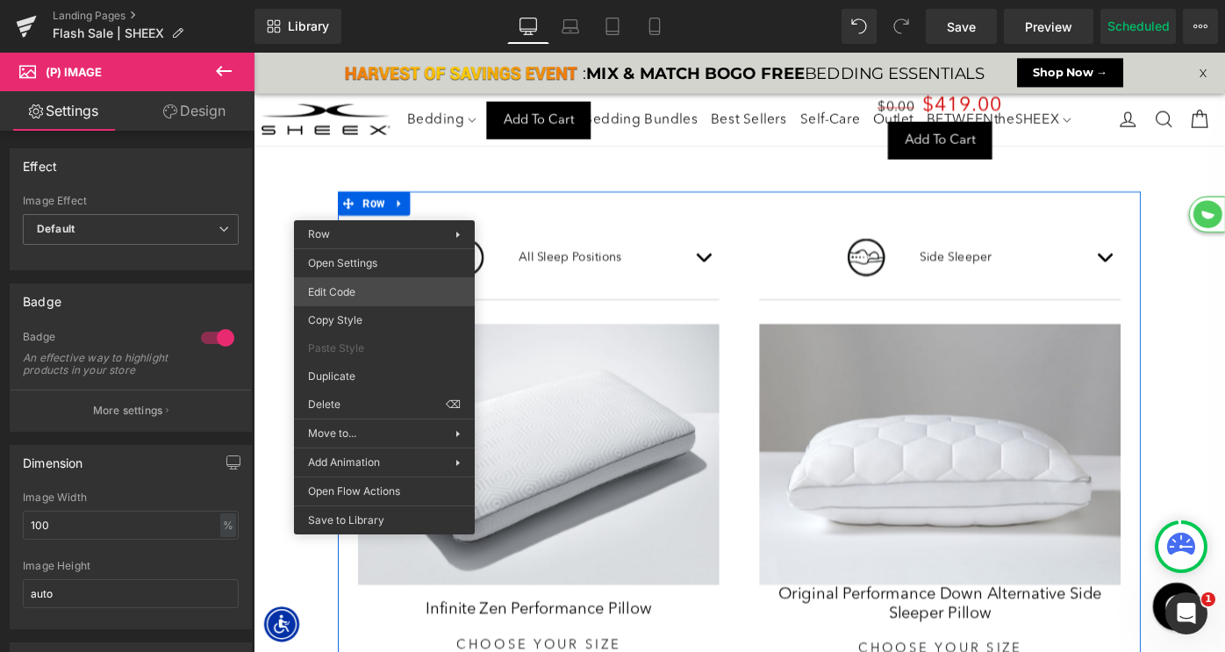
click at [344, 0] on div "Image You are previewing how the will restyle your page. You can not edit Eleme…" at bounding box center [612, 0] width 1225 height 0
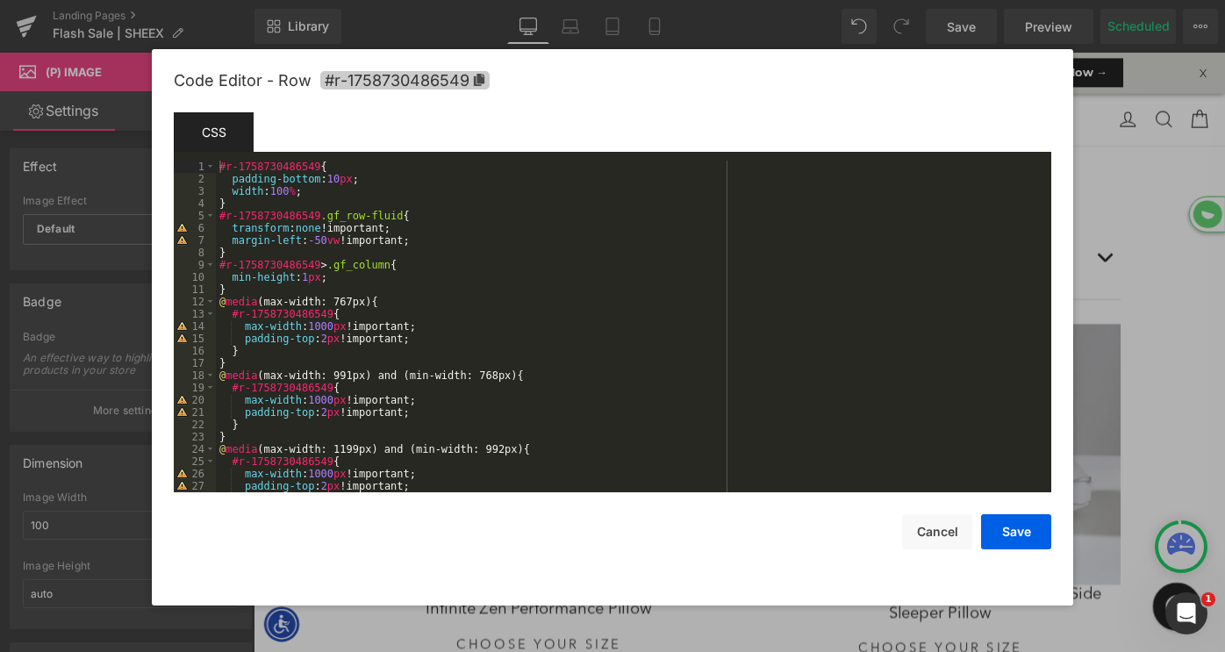
click at [465, 79] on span "#r-1758730486549" at bounding box center [404, 80] width 169 height 18
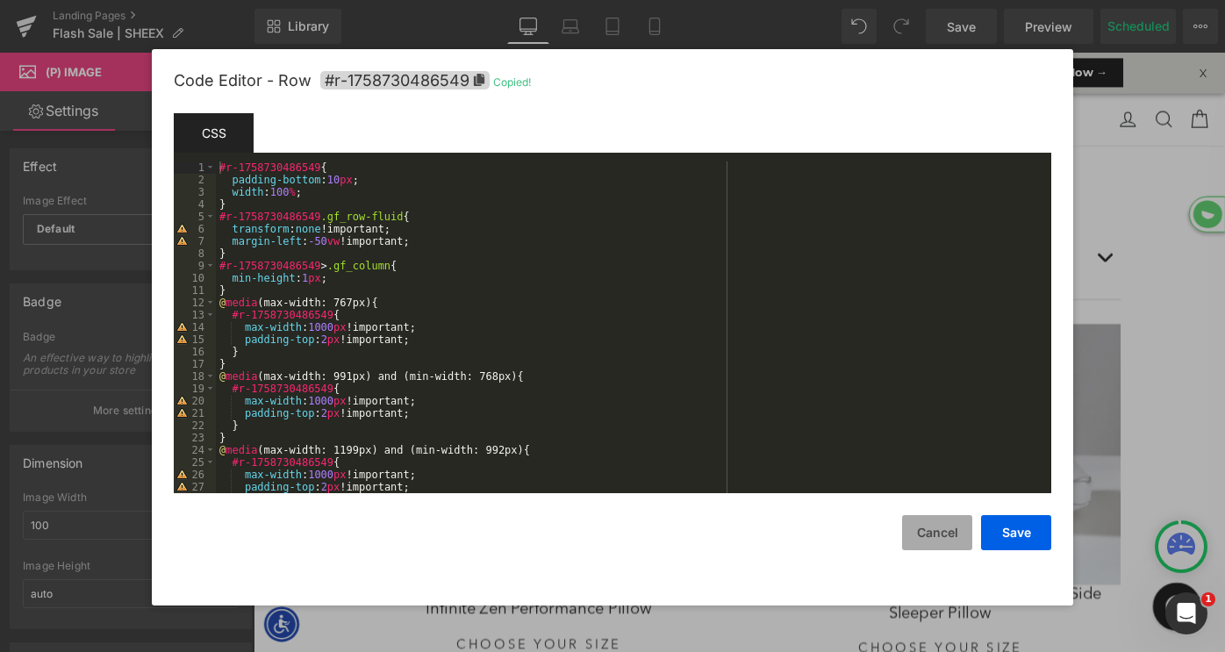
click at [948, 537] on button "Cancel" at bounding box center [937, 532] width 70 height 35
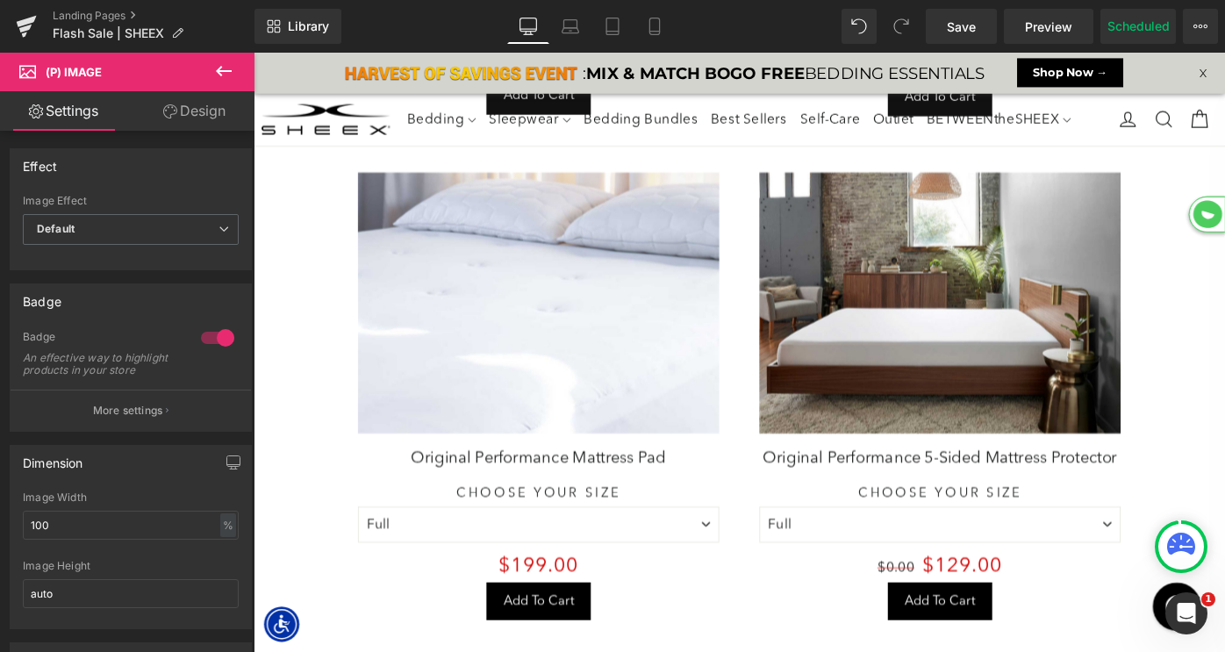
scroll to position [5405, 0]
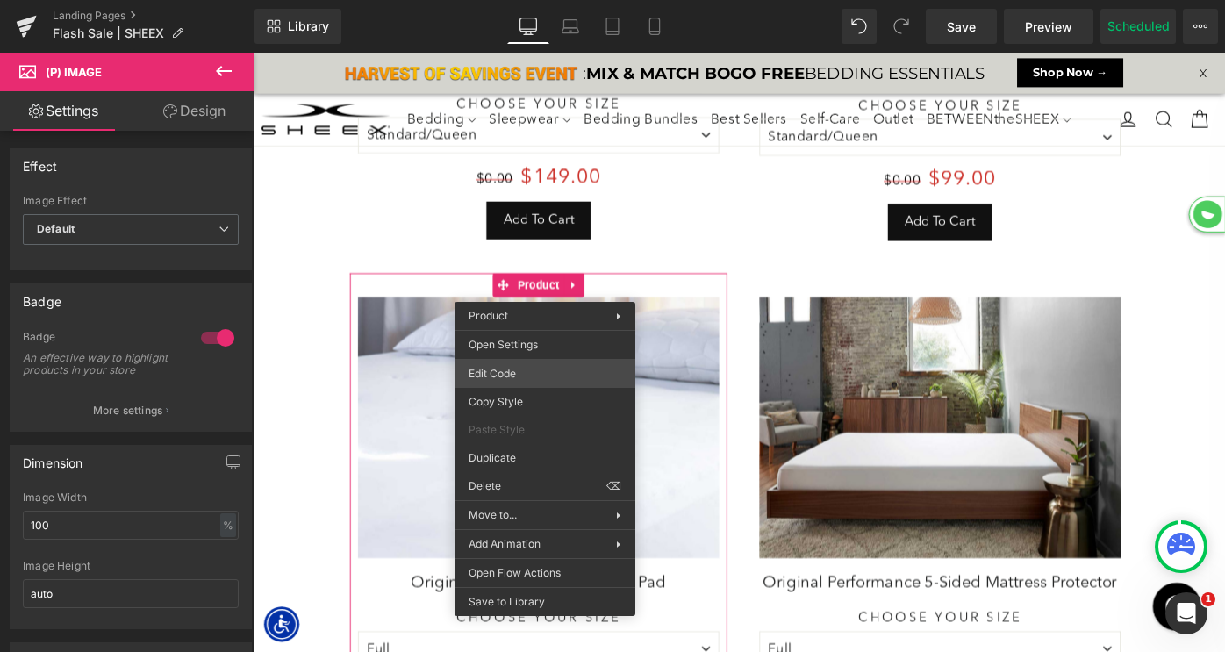
click at [511, 0] on div "Image You are previewing how the will restyle your page. You can not edit Eleme…" at bounding box center [612, 0] width 1225 height 0
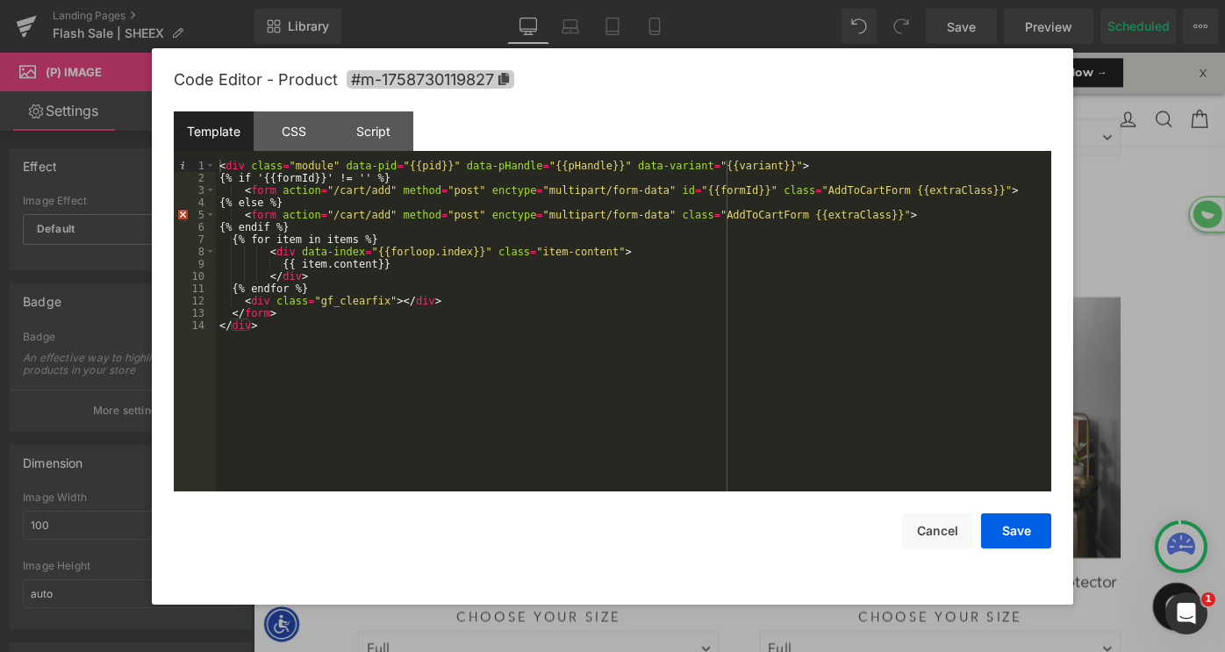
click at [487, 82] on span "#m-1758730119827" at bounding box center [431, 79] width 168 height 18
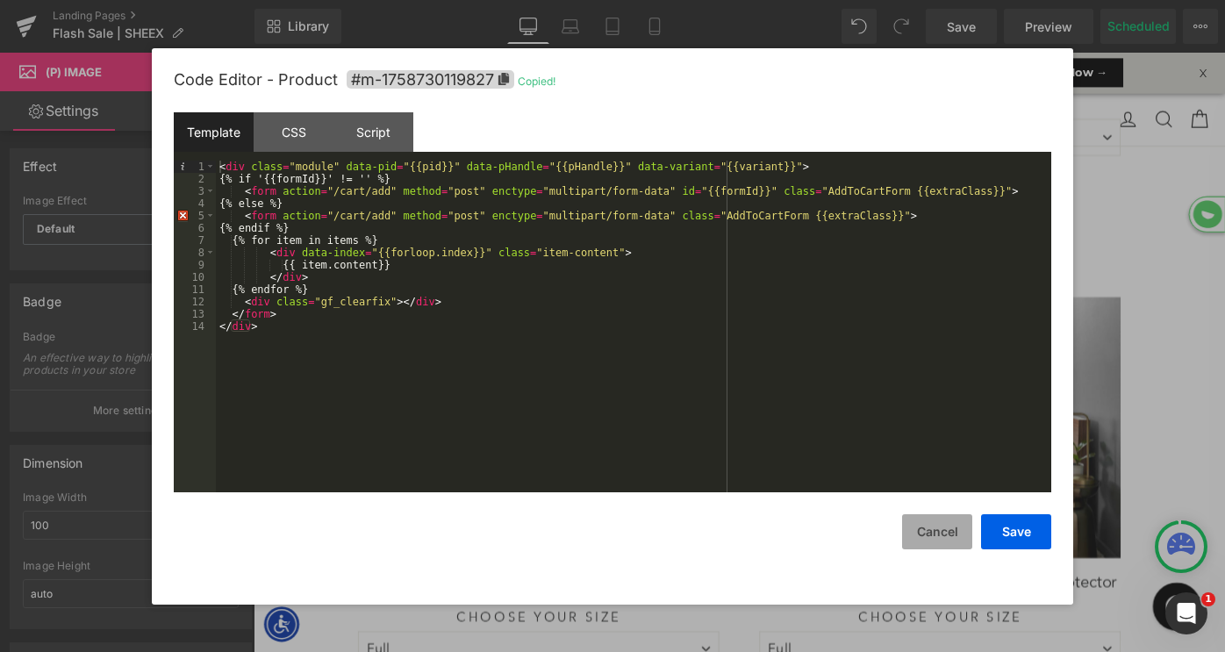
click at [943, 528] on button "Cancel" at bounding box center [937, 531] width 70 height 35
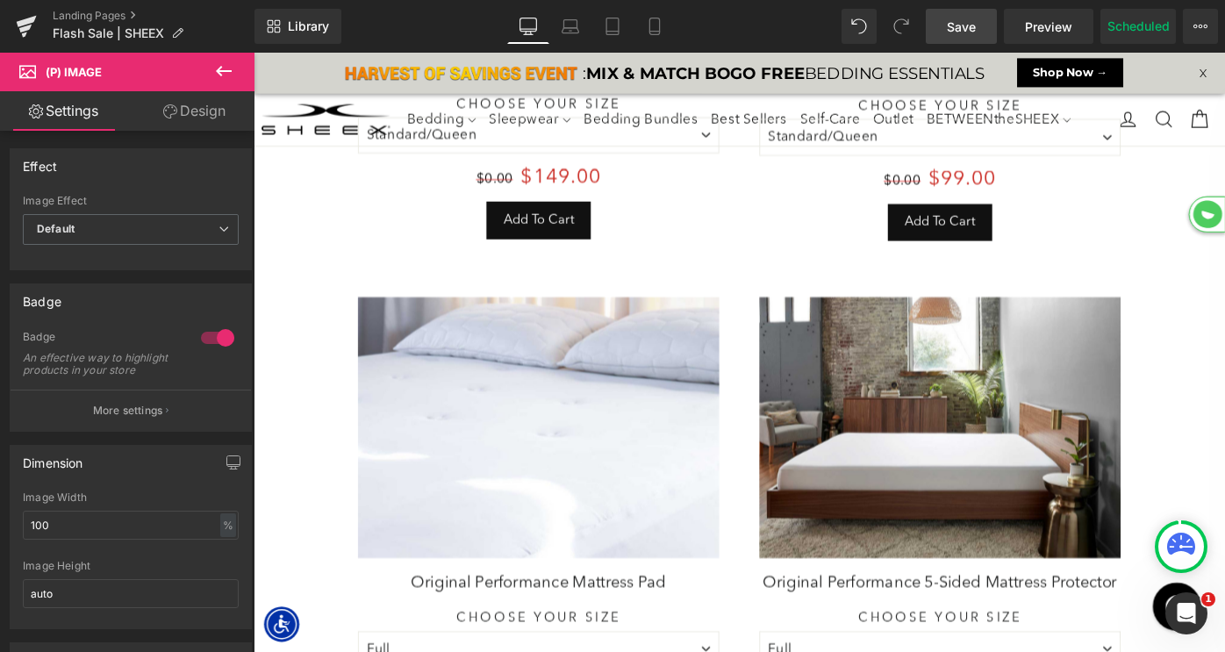
click at [949, 30] on span "Save" at bounding box center [961, 27] width 29 height 18
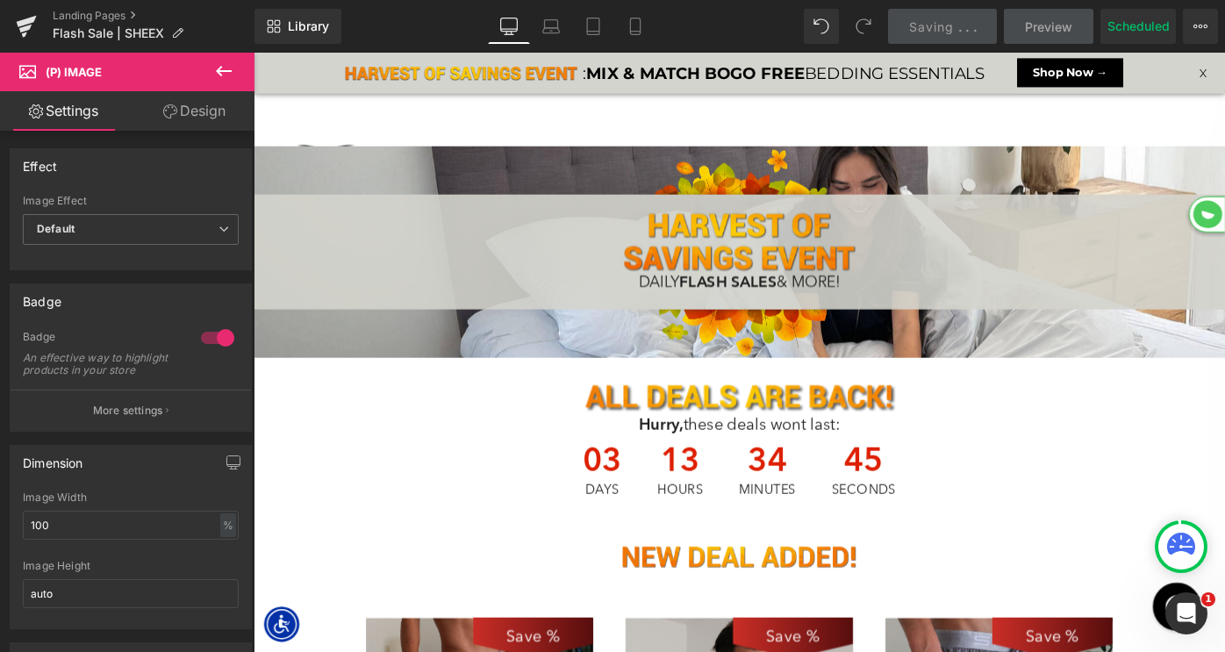
scroll to position [7224, 1062]
